Goal: Transaction & Acquisition: Book appointment/travel/reservation

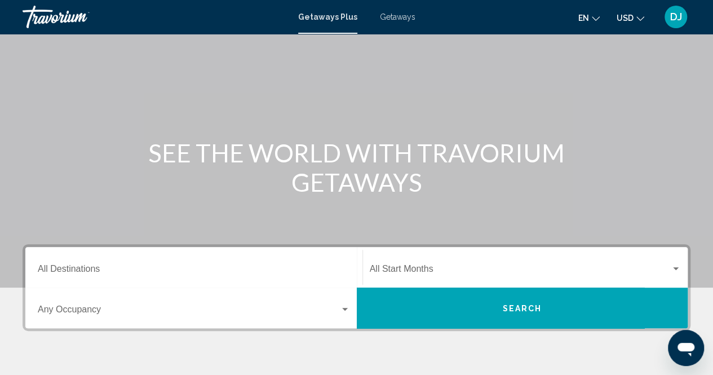
scroll to position [53, 0]
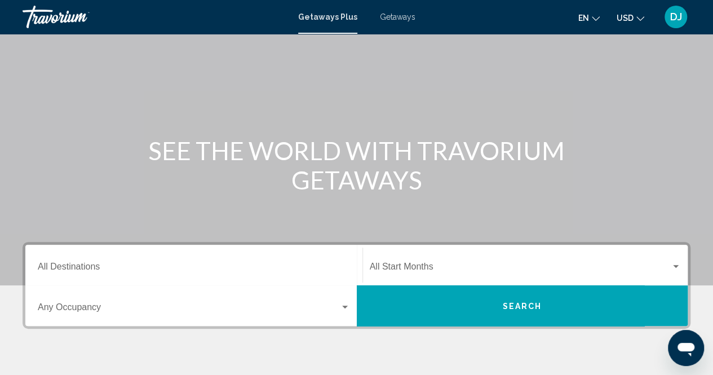
click at [409, 20] on span "Getaways" at bounding box center [398, 16] width 36 height 9
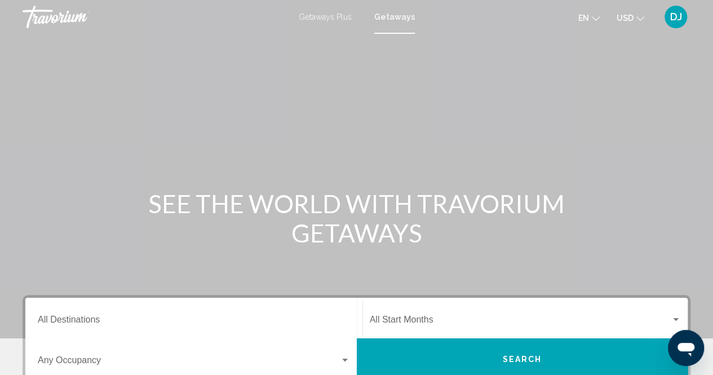
click at [598, 352] on button "Search" at bounding box center [523, 358] width 332 height 41
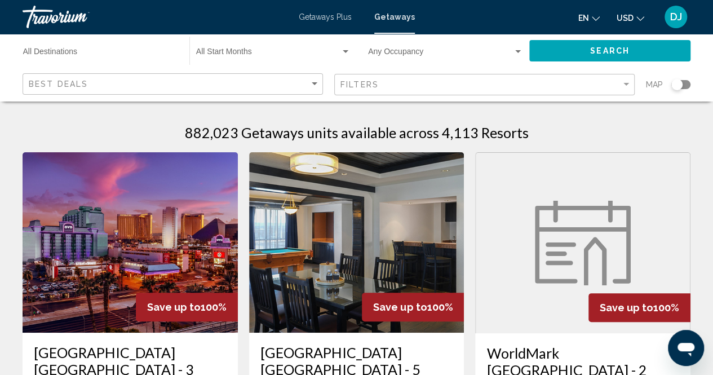
click at [317, 89] on div "Best Deals" at bounding box center [174, 84] width 291 height 21
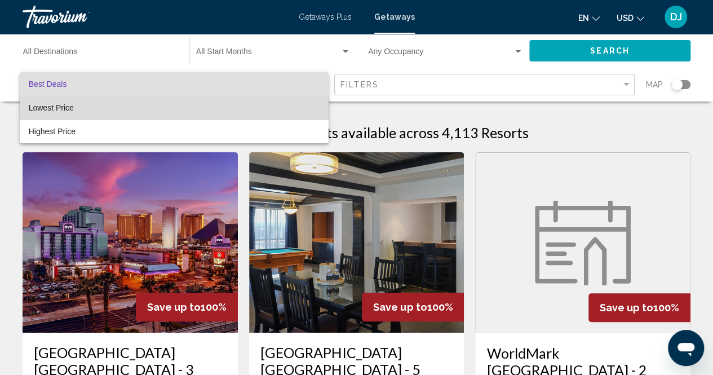
click at [302, 107] on span "Lowest Price" at bounding box center [174, 108] width 291 height 24
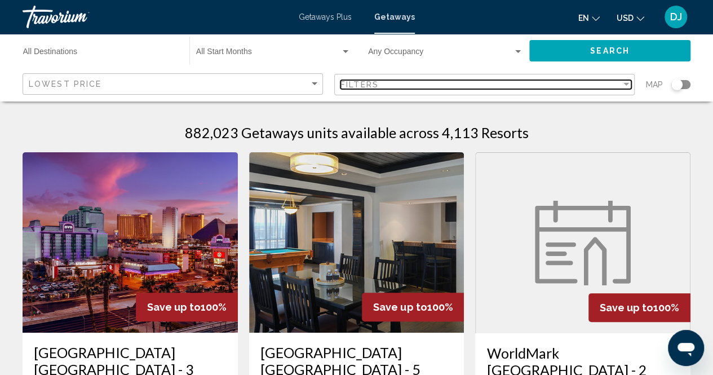
click at [391, 82] on div "Filters" at bounding box center [481, 84] width 281 height 9
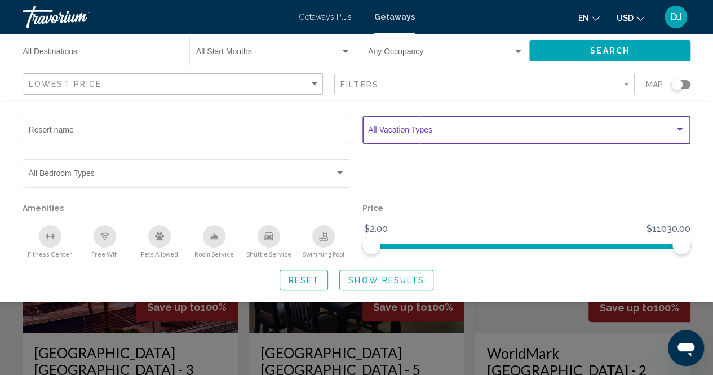
click at [417, 130] on span "Search widget" at bounding box center [521, 131] width 307 height 9
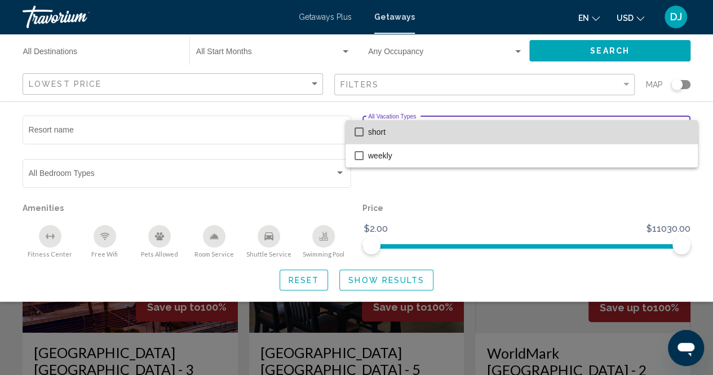
click at [417, 130] on span "short" at bounding box center [528, 132] width 321 height 24
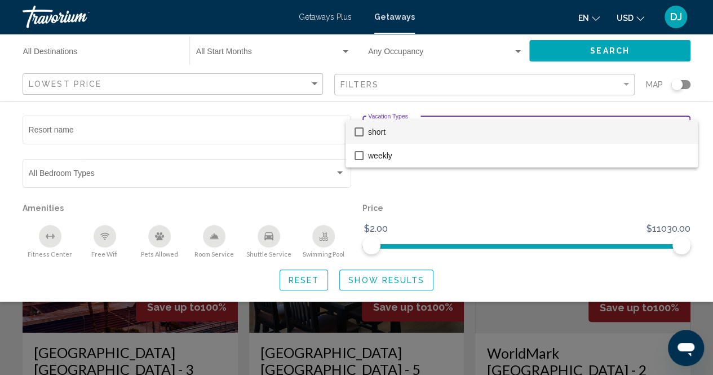
click at [415, 178] on div at bounding box center [356, 187] width 713 height 375
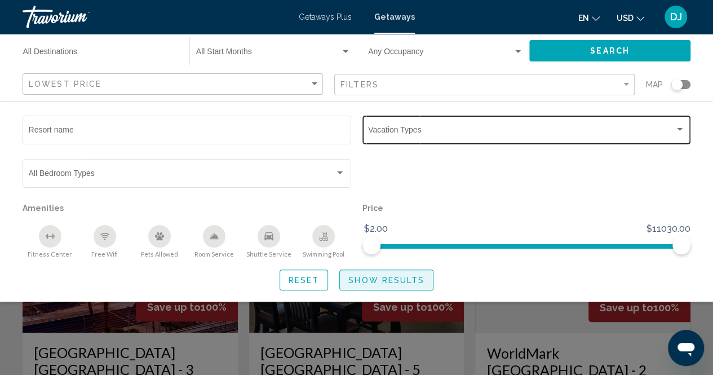
click at [365, 284] on span "Show Results" at bounding box center [386, 280] width 76 height 9
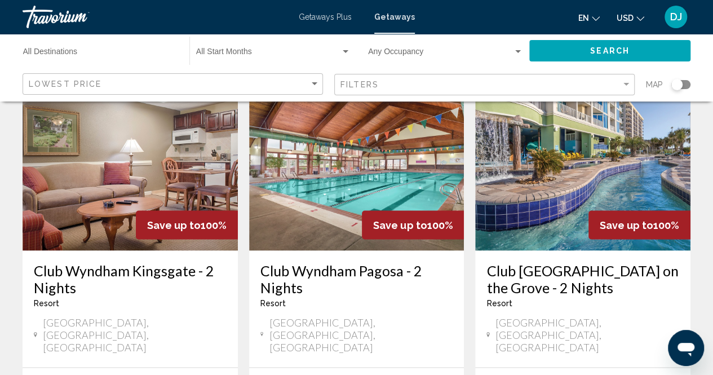
scroll to position [1563, 0]
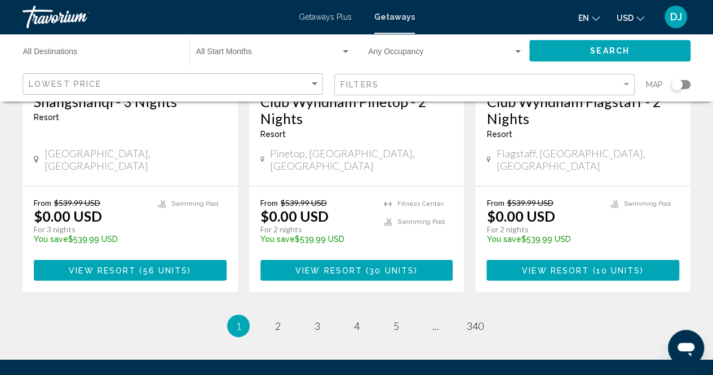
click at [485, 315] on ul "1 / 340 You're on page 1 page 2 page 3 page 4 page 5 page ... page 340" at bounding box center [357, 326] width 668 height 23
click at [478, 320] on span "340" at bounding box center [475, 326] width 17 height 12
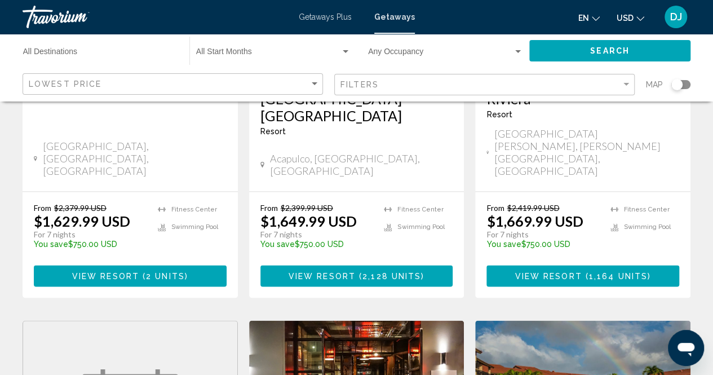
scroll to position [705, 0]
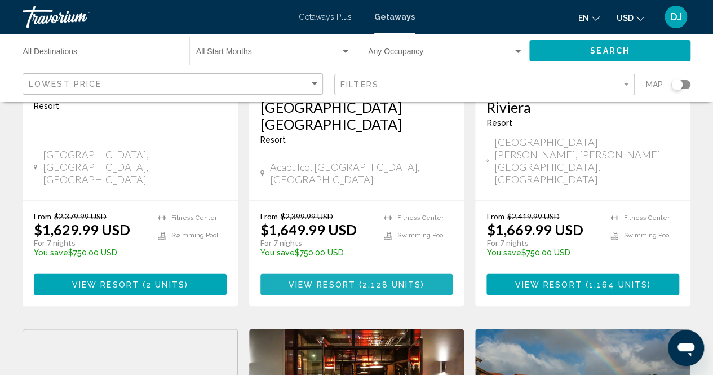
click at [361, 280] on span "( 2,128 units )" at bounding box center [390, 284] width 69 height 9
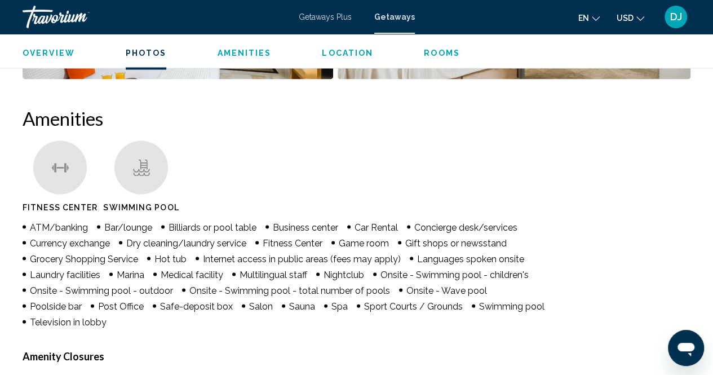
scroll to position [1140, 0]
